Goal: Task Accomplishment & Management: Complete application form

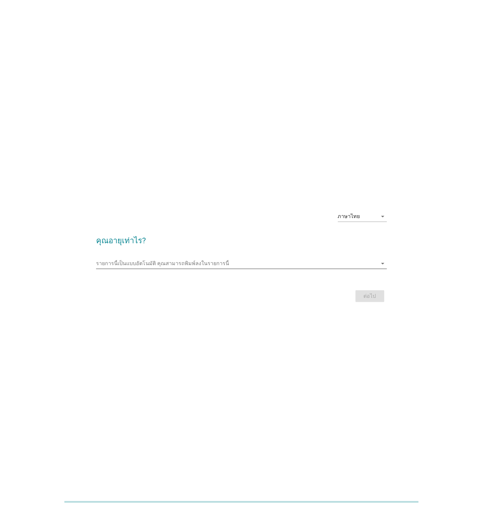
click at [140, 262] on input "รายการนี้เป็นแบบอัตโนมัติ คุณสามารถพิมพ์ลงในรายการนี้" at bounding box center [236, 263] width 281 height 10
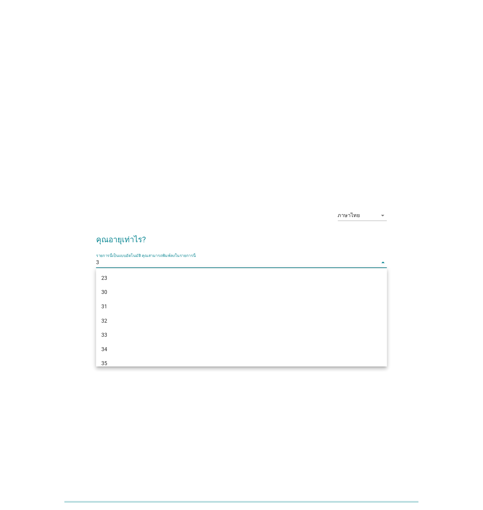
type input "34"
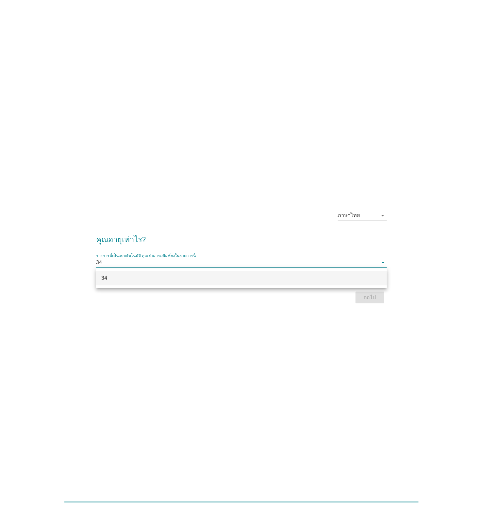
click at [201, 275] on div "34" at bounding box center [229, 278] width 257 height 8
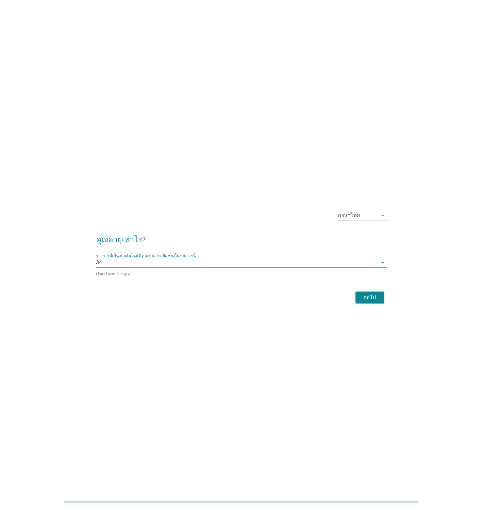
click at [379, 298] on button "ต่อไป" at bounding box center [369, 297] width 29 height 12
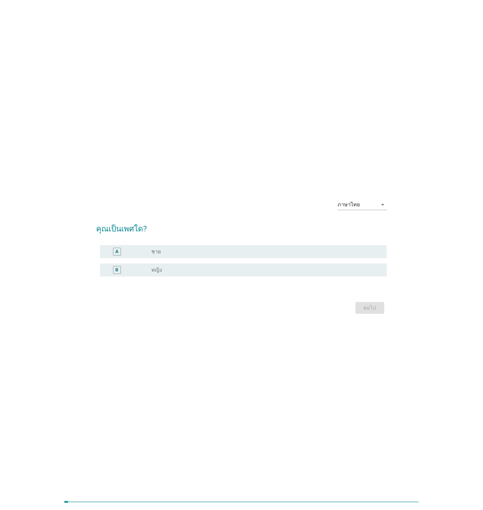
click at [139, 269] on div "B" at bounding box center [128, 270] width 46 height 8
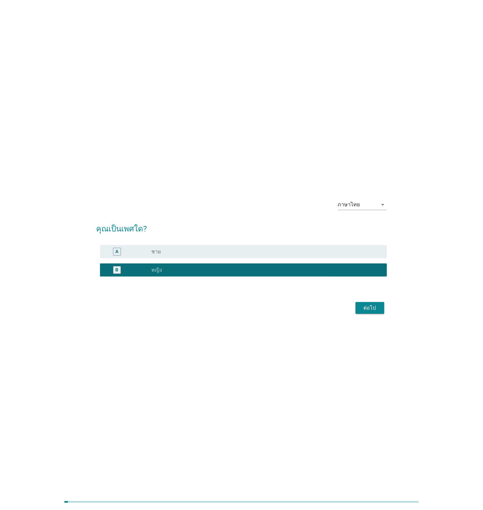
click at [370, 314] on div "ต่อไป" at bounding box center [241, 308] width 290 height 16
click at [371, 310] on div "ต่อไป" at bounding box center [370, 308] width 18 height 8
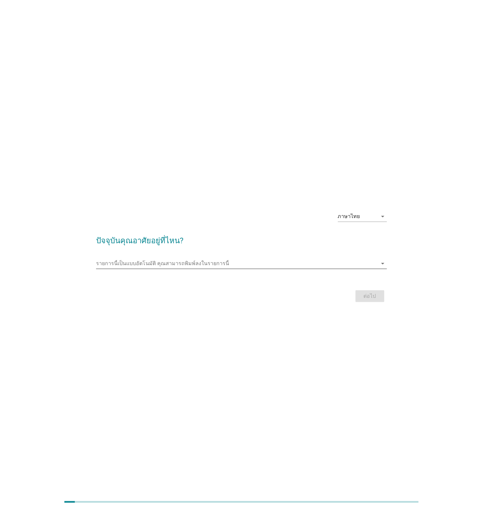
click at [272, 258] on input "รายการนี้เป็นแบบอัตโนมัติ คุณสามารถพิมพ์ลงในรายการนี้" at bounding box center [236, 263] width 281 height 10
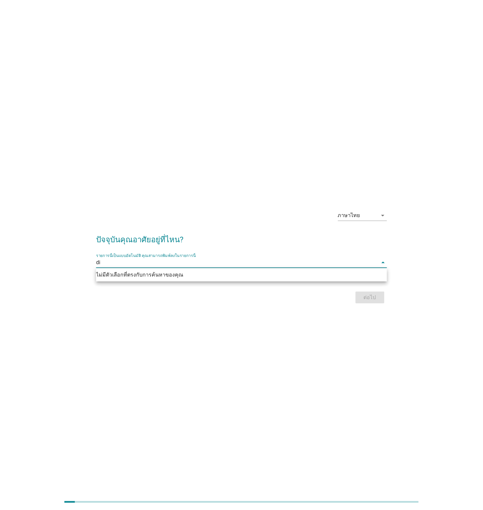
type input "d"
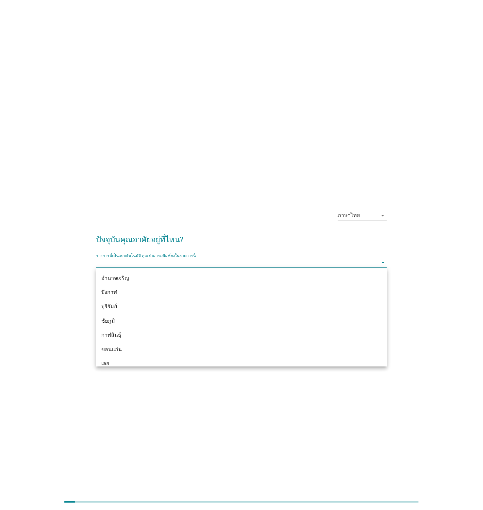
type input "ด"
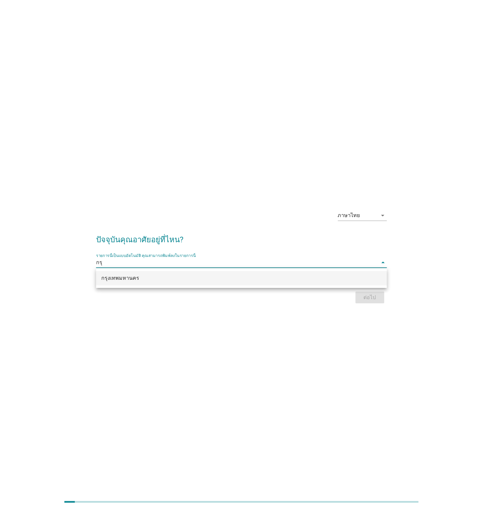
type input "กรุง"
click at [305, 267] on input "กรุง" at bounding box center [236, 262] width 281 height 10
click at [294, 278] on div "กรุงเทพมหานคร" at bounding box center [229, 278] width 257 height 8
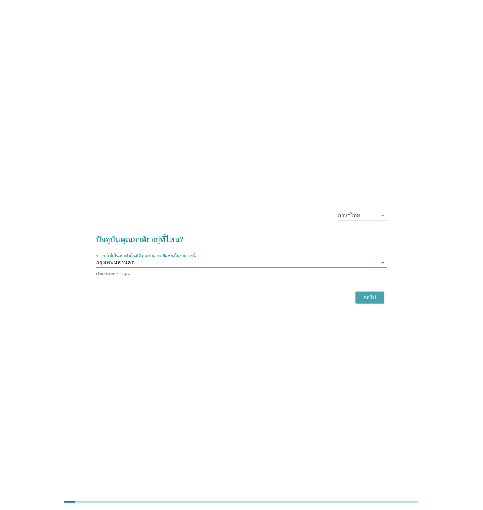
click at [374, 299] on div "ต่อไป" at bounding box center [370, 297] width 18 height 8
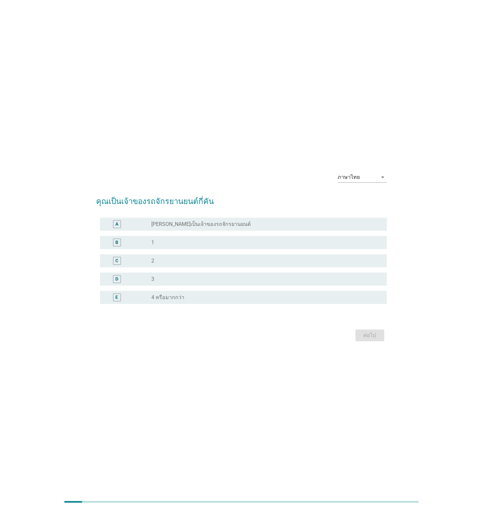
click at [229, 232] on div "A radio_button_unchecked [PERSON_NAME]เป็นเจ้าของรถจักรยานยนต์" at bounding box center [241, 224] width 290 height 18
click at [222, 239] on div "radio_button_unchecked 1" at bounding box center [263, 242] width 225 height 7
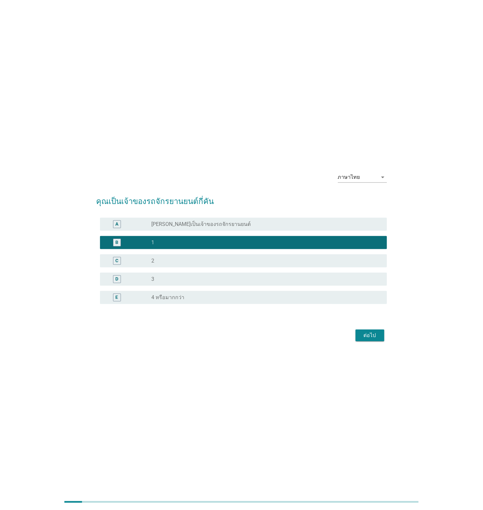
click at [368, 334] on div "ต่อไป" at bounding box center [370, 335] width 18 height 8
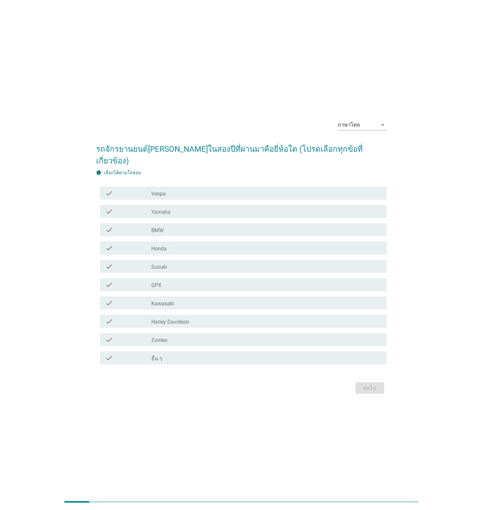
click at [166, 245] on label "Honda" at bounding box center [158, 248] width 15 height 7
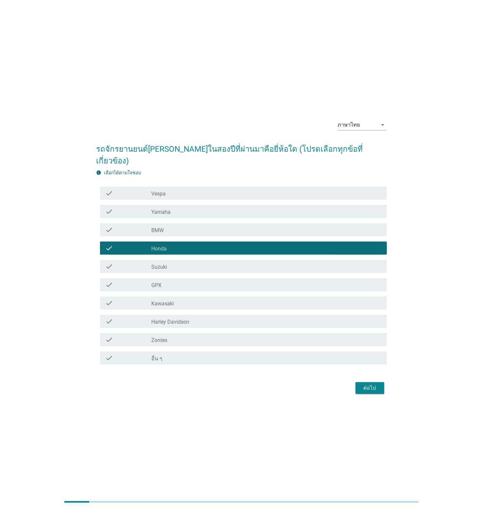
click at [375, 390] on div "ภาษาไทย arrow_drop_down รถจักรยานยนต์[PERSON_NAME]ในสองปีที่ผ่านมาคือยี่ห้อใด (…" at bounding box center [241, 255] width 301 height 292
click at [377, 384] on div "ต่อไป" at bounding box center [370, 388] width 18 height 8
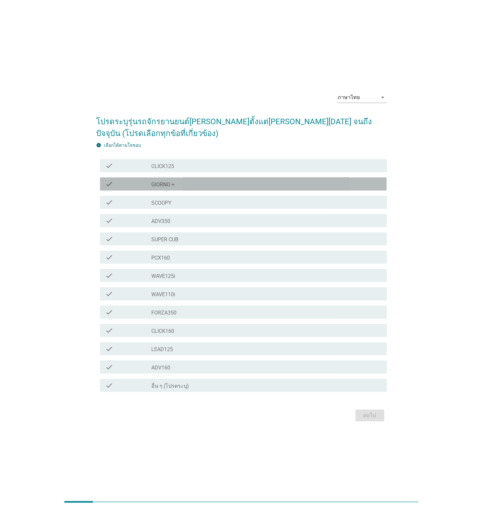
click at [218, 184] on div "check_box_outline_blank GIORNO +" at bounding box center [266, 184] width 230 height 8
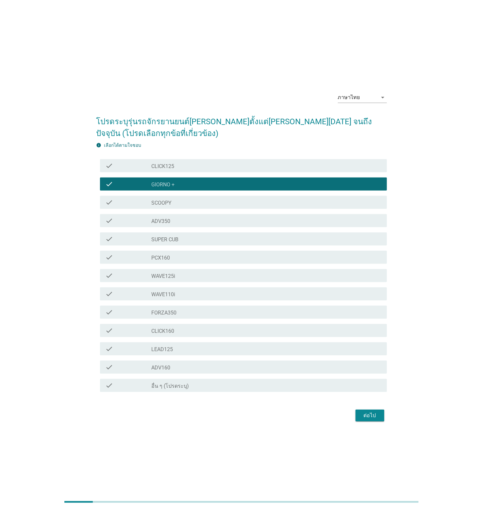
click at [376, 415] on div "ต่อไป" at bounding box center [370, 415] width 18 height 8
